Goal: Task Accomplishment & Management: Complete application form

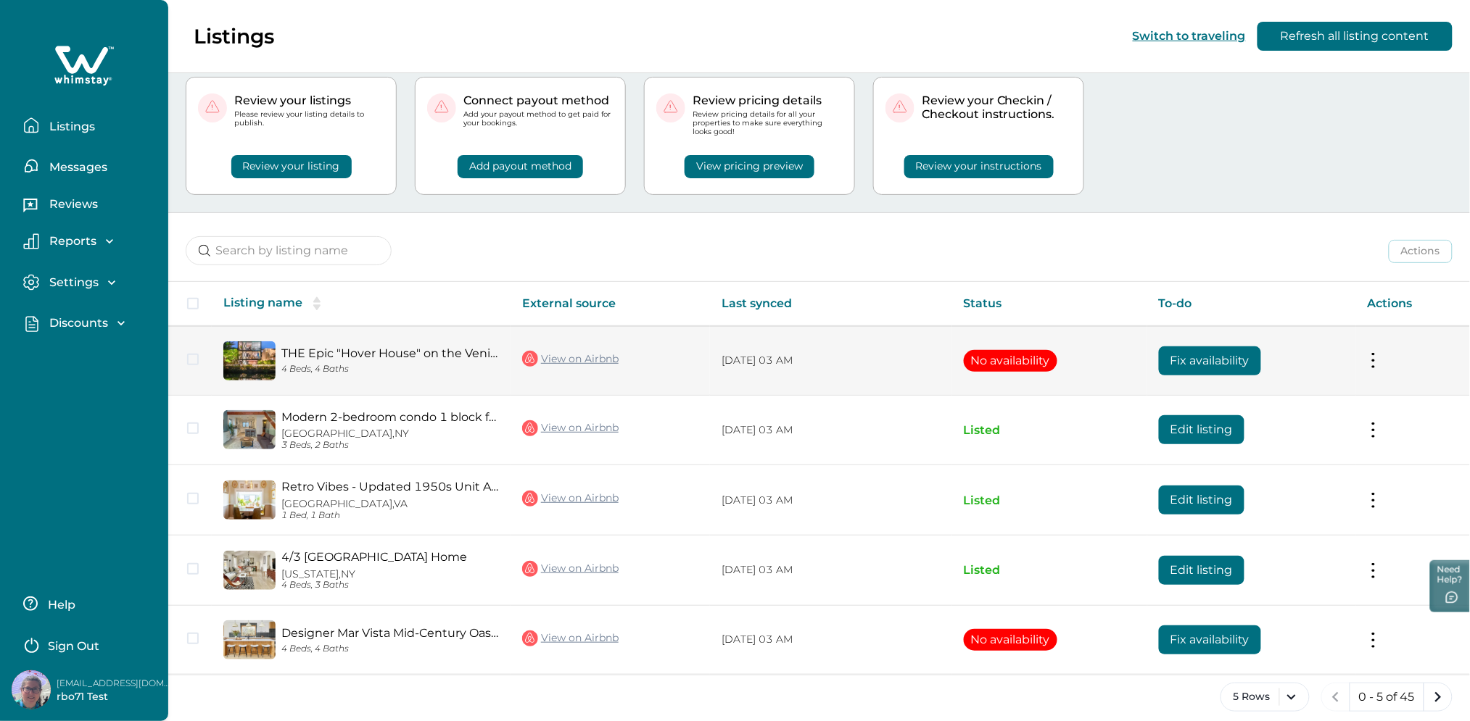
scroll to position [49, 0]
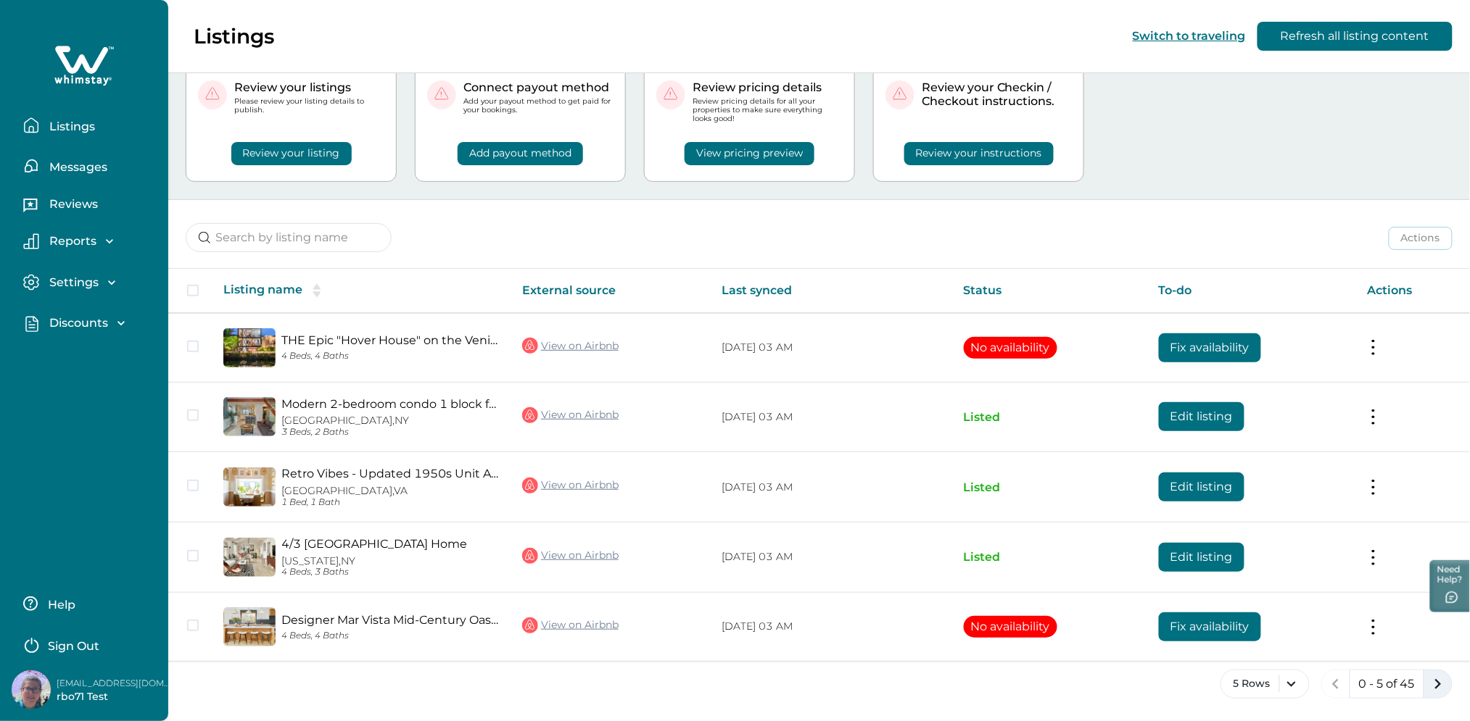
click at [1431, 687] on icon "next page" at bounding box center [1438, 684] width 20 height 20
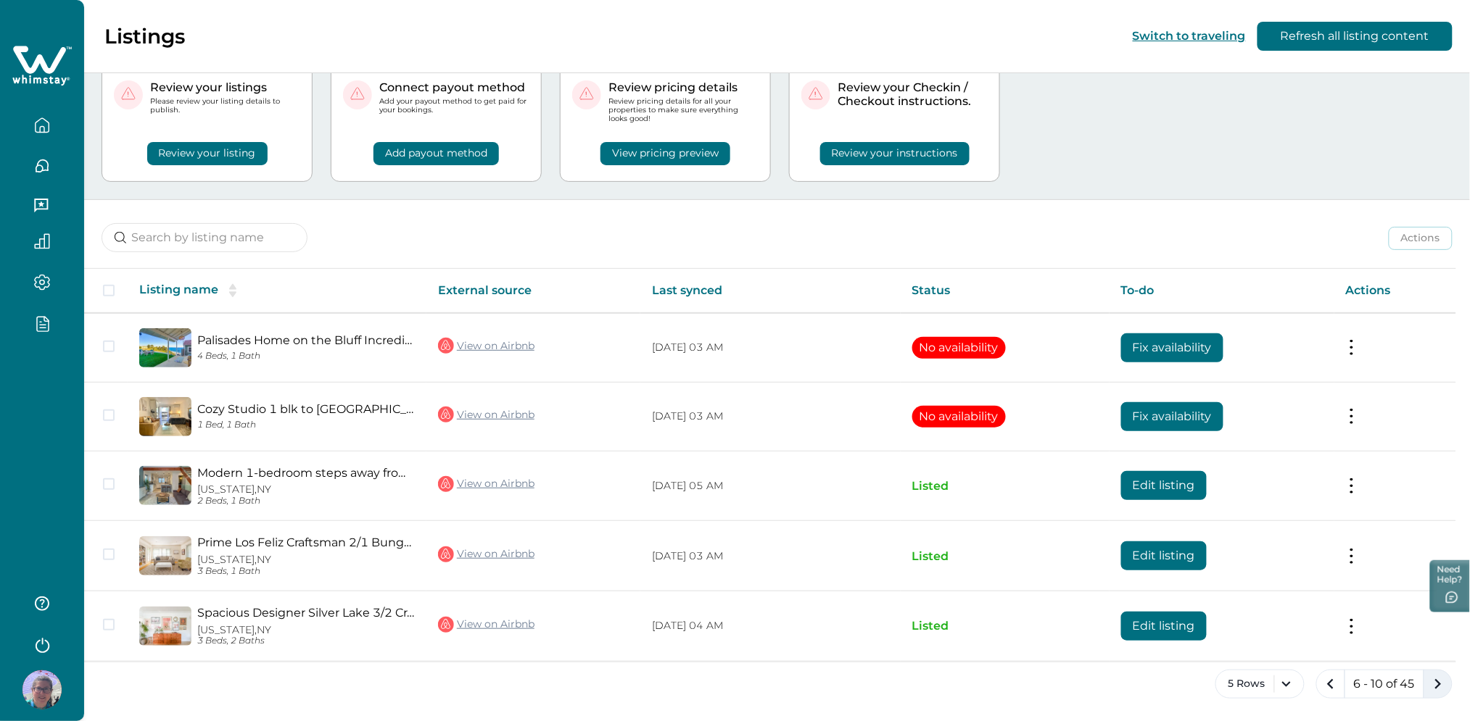
click at [1441, 696] on button "next page" at bounding box center [1437, 684] width 29 height 29
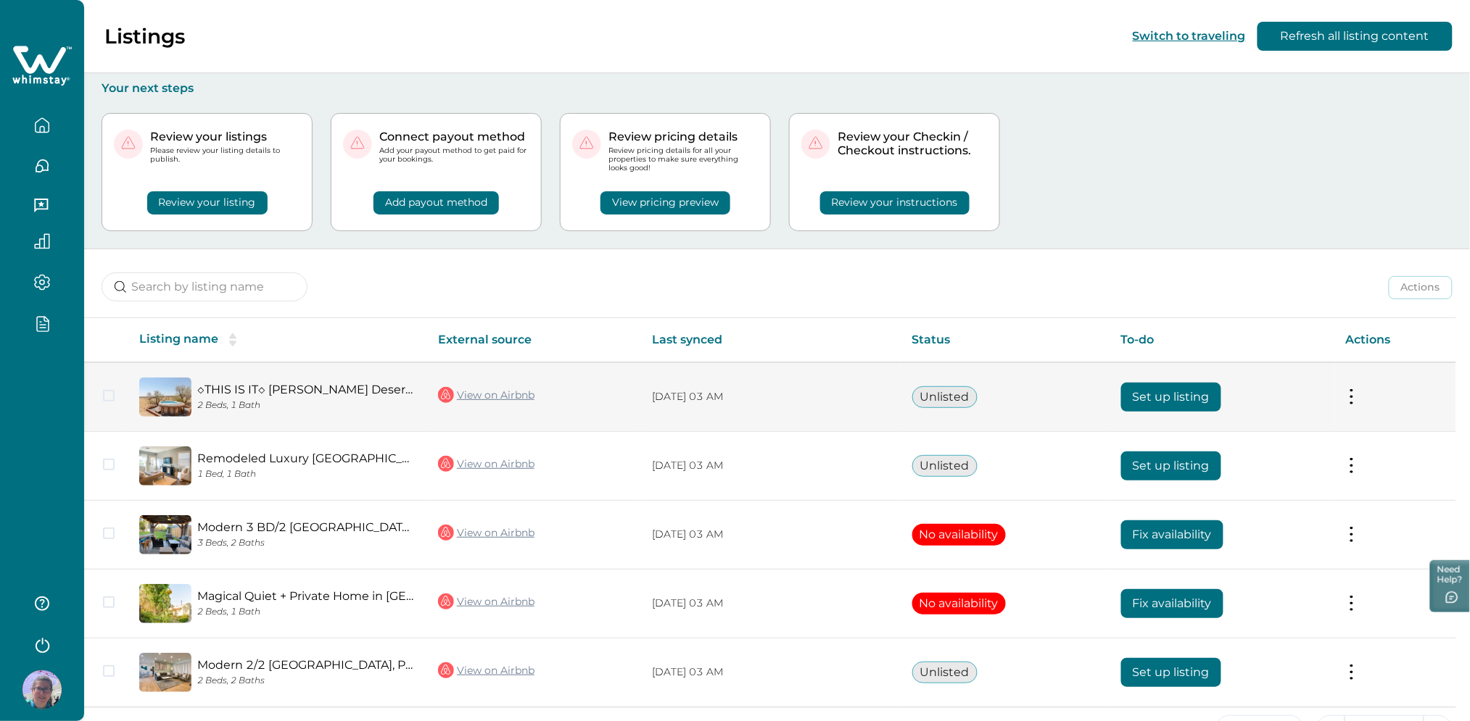
click at [1161, 390] on button "Set up listing" at bounding box center [1171, 397] width 100 height 29
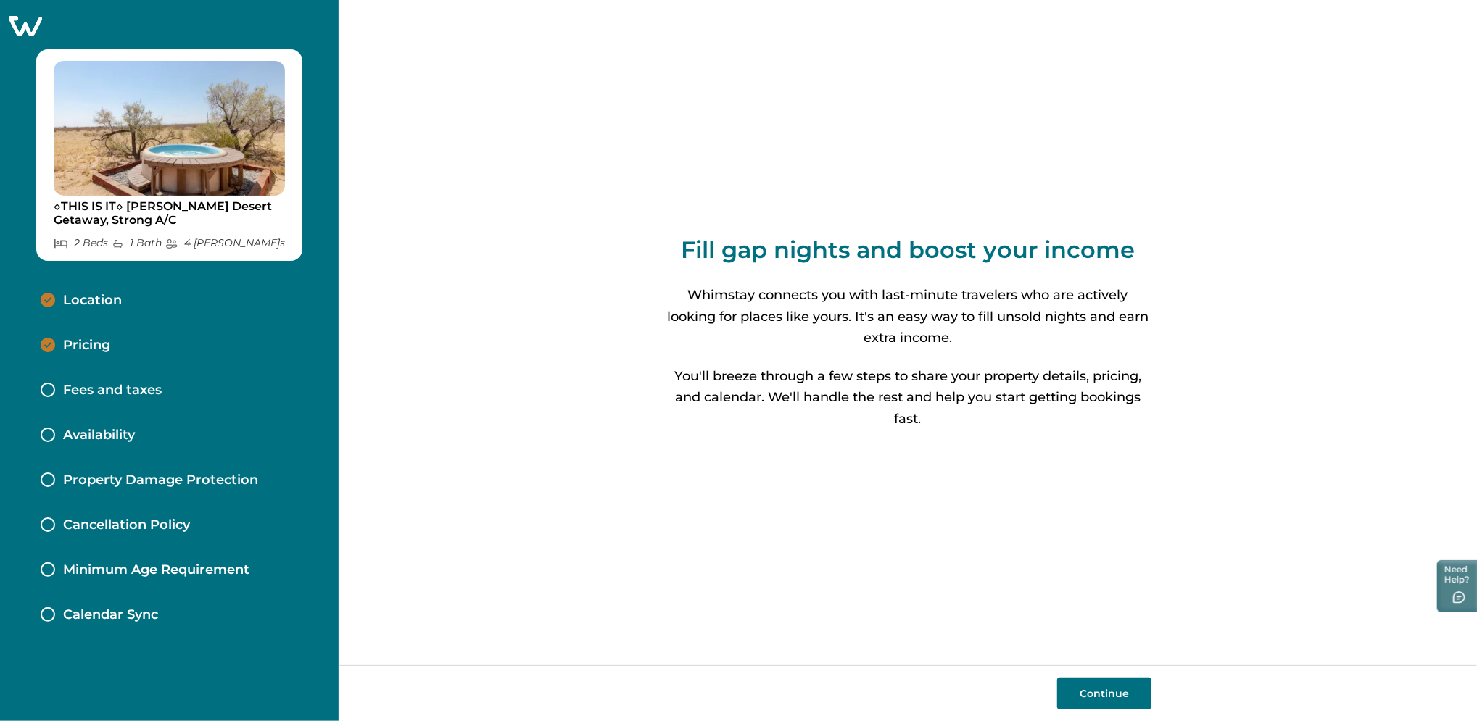
click at [1097, 691] on button "Continue" at bounding box center [1104, 694] width 94 height 32
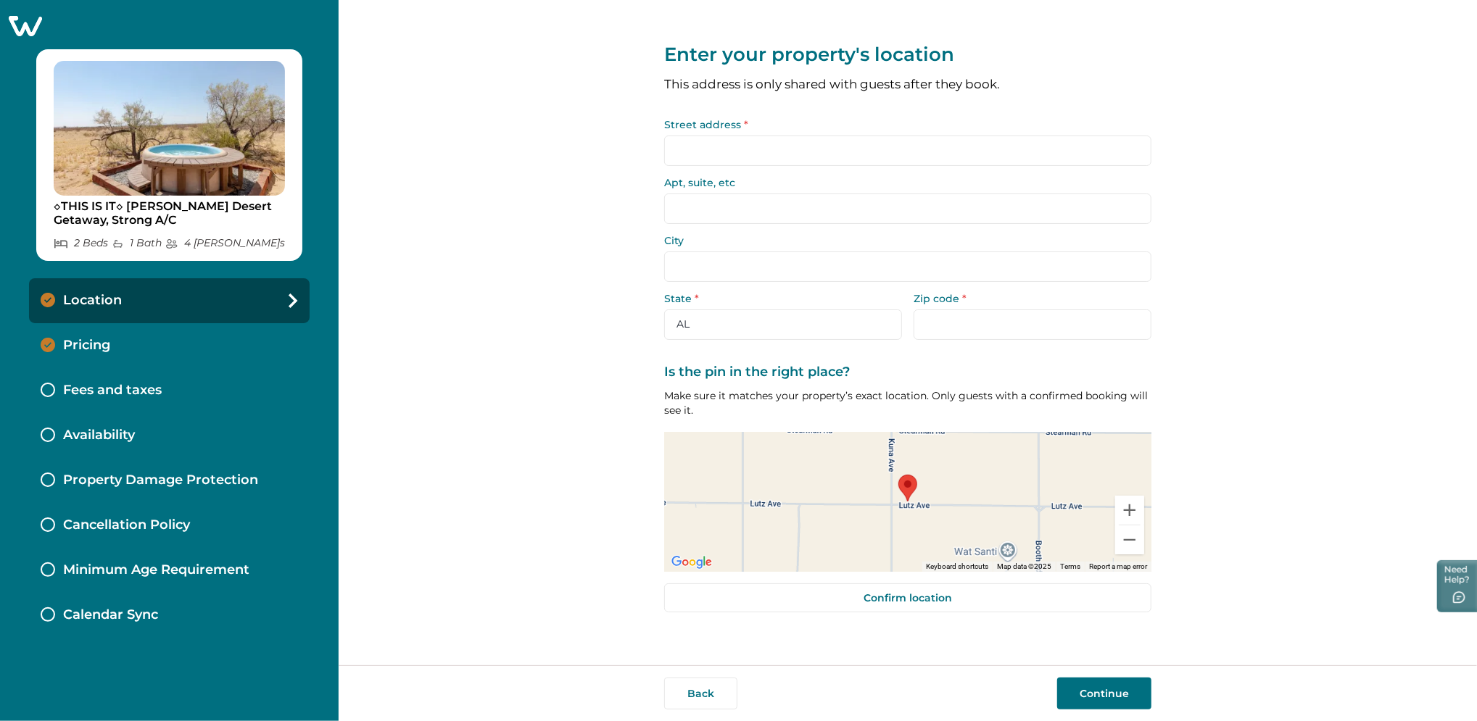
click at [1096, 687] on button "Continue" at bounding box center [1104, 694] width 94 height 32
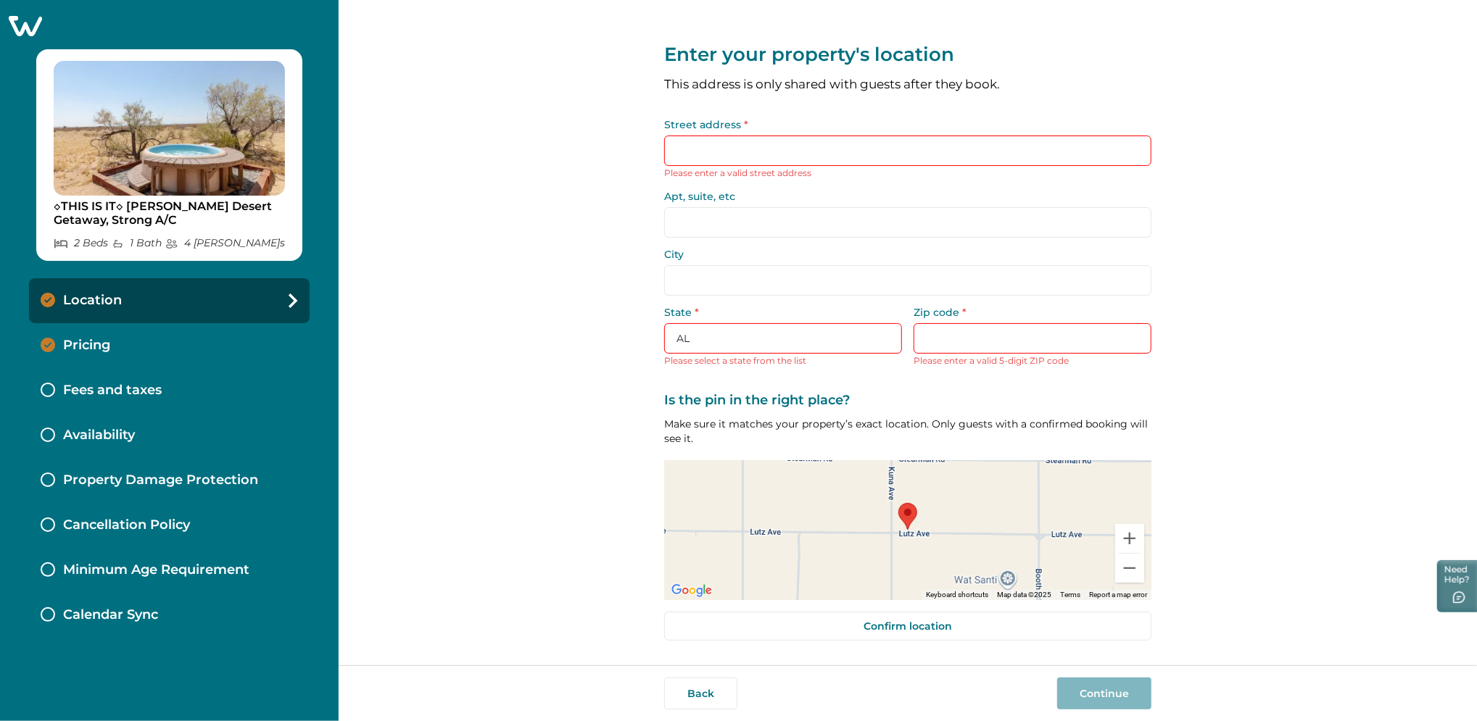
click at [232, 357] on div "Pricing" at bounding box center [169, 345] width 281 height 45
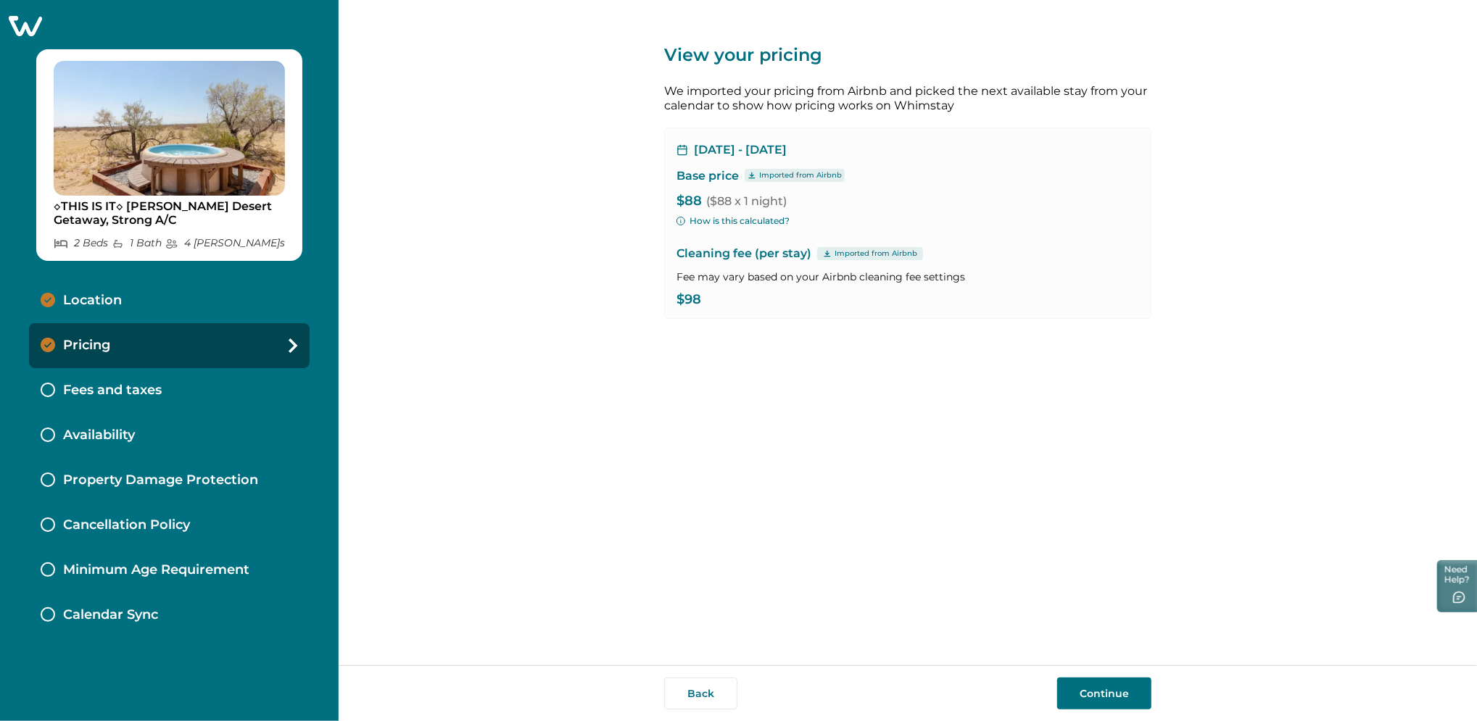
click at [225, 364] on div "Pricing" at bounding box center [169, 345] width 281 height 45
click at [207, 390] on div "Fees and taxes" at bounding box center [169, 390] width 281 height 45
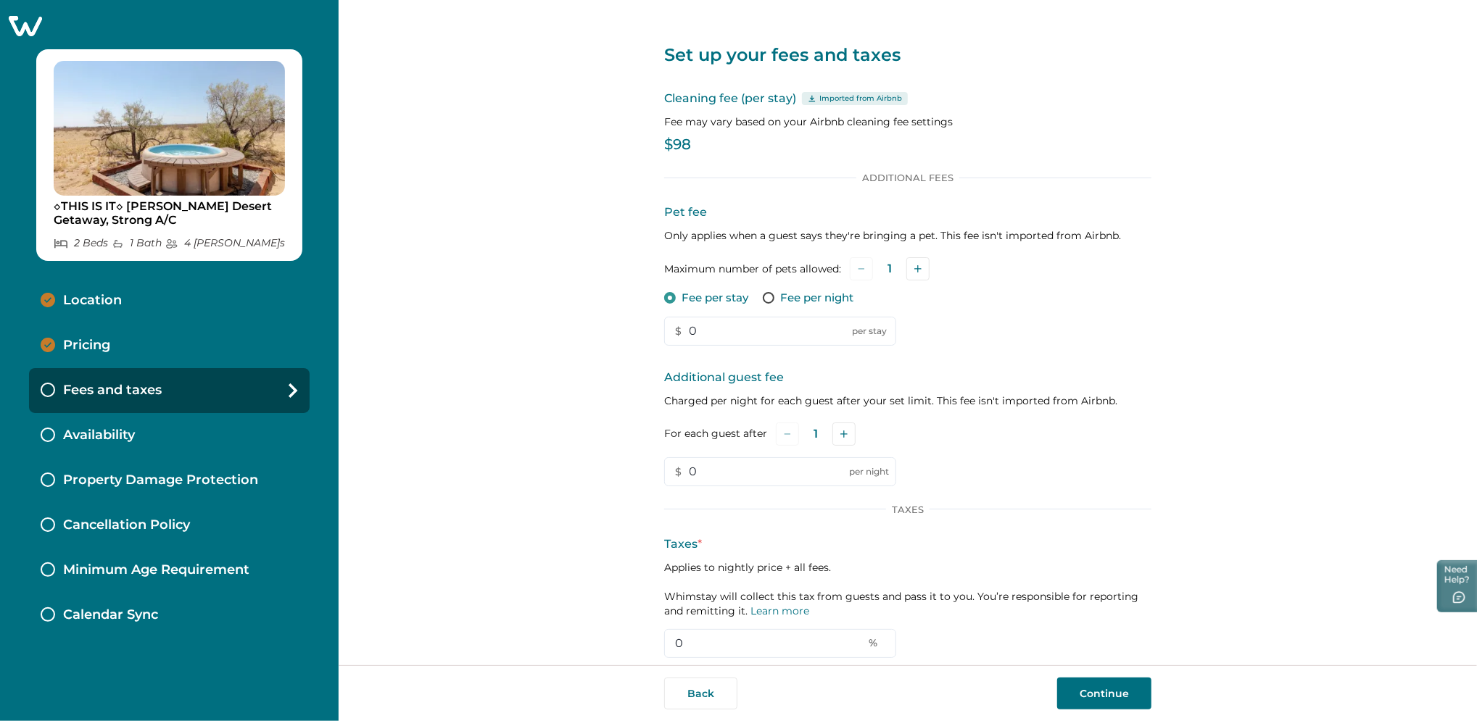
click at [808, 99] on icon at bounding box center [812, 98] width 9 height 7
click at [804, 99] on div "Imported from Airbnb" at bounding box center [855, 98] width 106 height 13
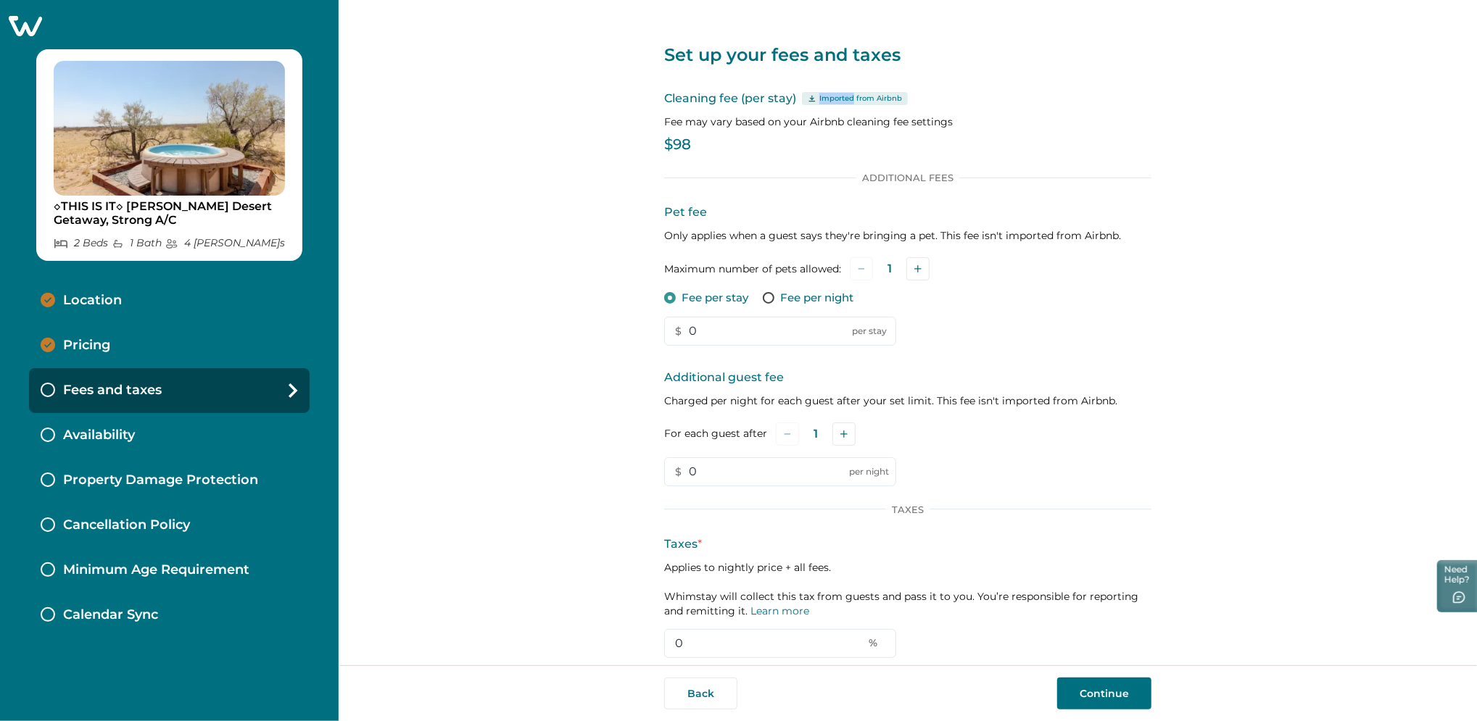
click at [848, 102] on p "Imported from Airbnb" at bounding box center [860, 99] width 83 height 12
click at [811, 102] on div "Imported from Airbnb" at bounding box center [855, 98] width 106 height 13
click at [809, 102] on div "Imported from Airbnb" at bounding box center [855, 98] width 106 height 13
